Goal: Navigation & Orientation: Find specific page/section

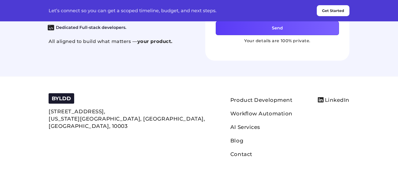
scroll to position [2383, 0]
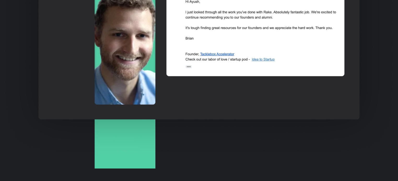
scroll to position [1067, 0]
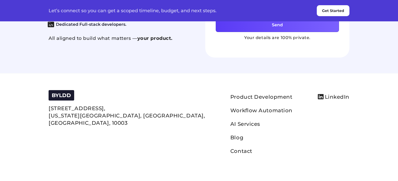
scroll to position [2472, 0]
